Goal: Task Accomplishment & Management: Use online tool/utility

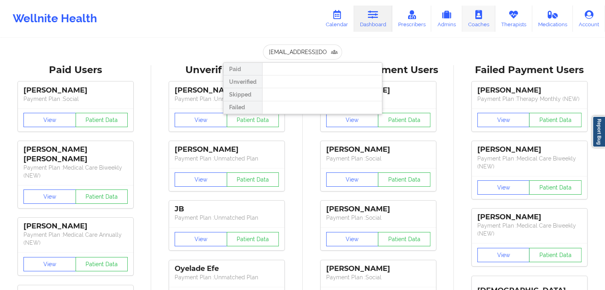
drag, startPoint x: 511, startPoint y: 22, endPoint x: 491, endPoint y: 27, distance: 21.3
click at [511, 22] on link "Therapists" at bounding box center [513, 19] width 37 height 26
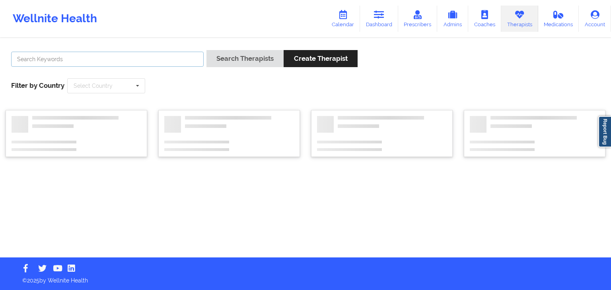
click at [175, 59] on input "text" at bounding box center [107, 59] width 192 height 15
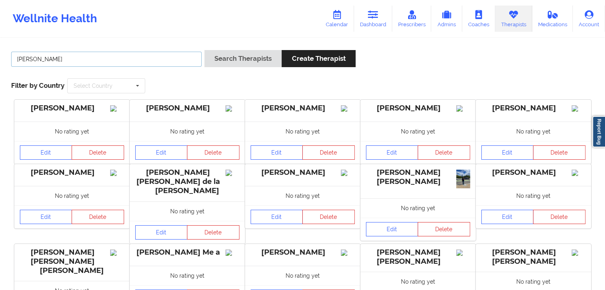
type input "[PERSON_NAME]"
click at [219, 59] on button "Search Therapists" at bounding box center [242, 58] width 77 height 17
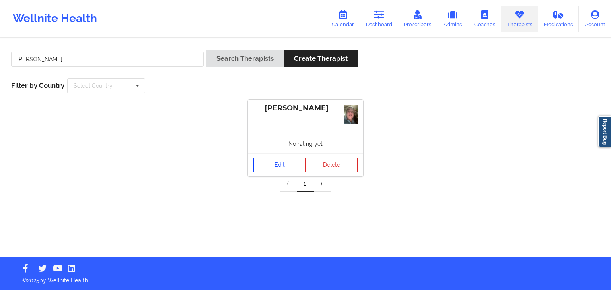
click at [280, 163] on link "Edit" at bounding box center [279, 165] width 52 height 14
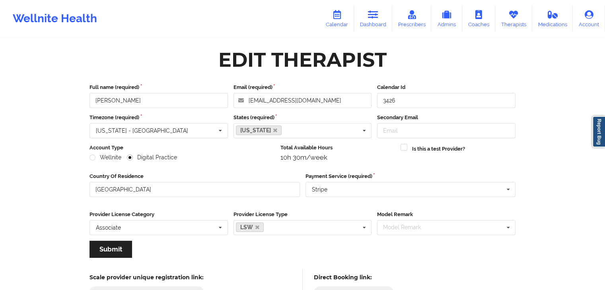
scroll to position [104, 0]
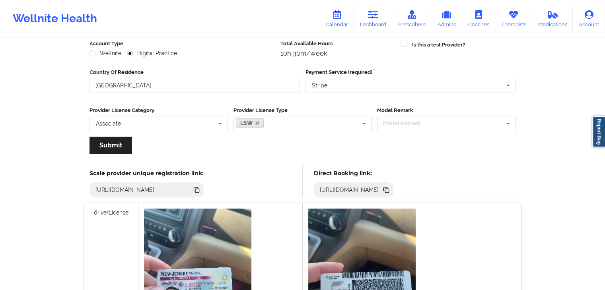
click at [388, 188] on icon at bounding box center [386, 189] width 4 height 4
click at [359, 17] on link "Dashboard" at bounding box center [373, 19] width 38 height 26
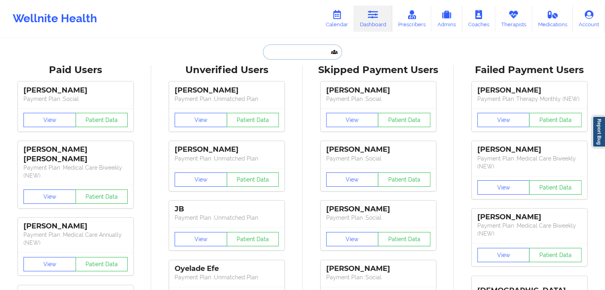
click at [274, 58] on input "text" at bounding box center [302, 52] width 79 height 15
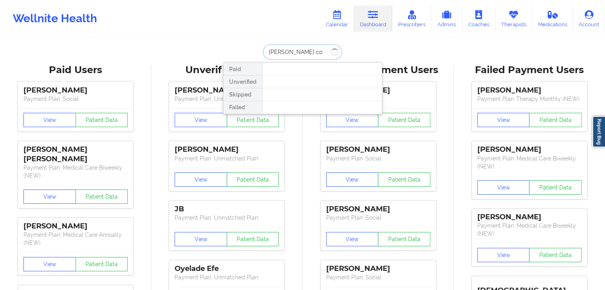
type input "[PERSON_NAME]"
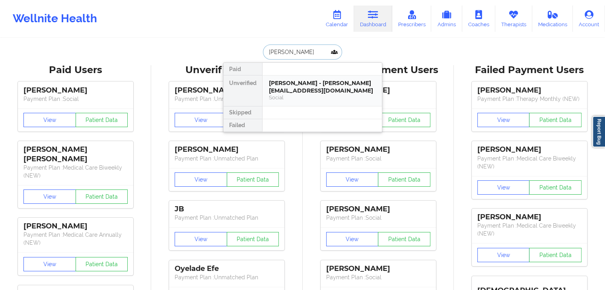
click at [291, 84] on div "[PERSON_NAME] - [PERSON_NAME][EMAIL_ADDRESS][DOMAIN_NAME]" at bounding box center [322, 87] width 107 height 15
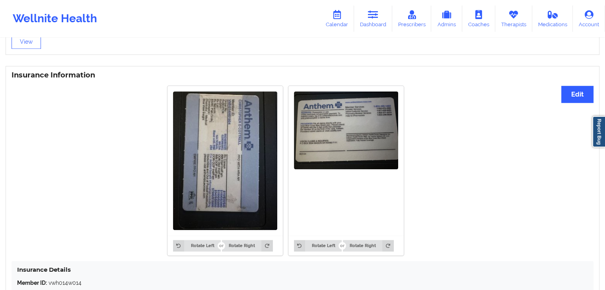
scroll to position [564, 0]
